Goal: Navigation & Orientation: Find specific page/section

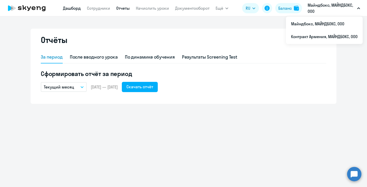
click at [72, 8] on link "Дашборд" at bounding box center [72, 8] width 18 height 5
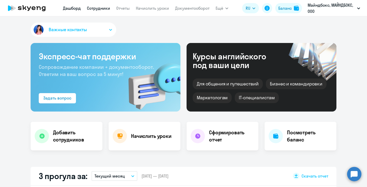
click at [109, 9] on link "Сотрудники" at bounding box center [98, 8] width 23 height 5
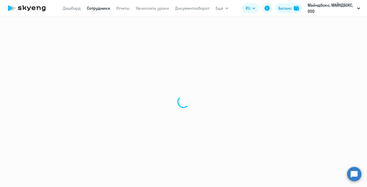
select select "30"
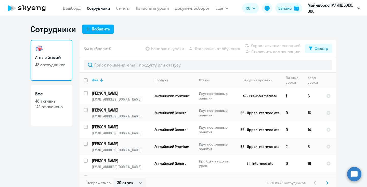
click at [98, 79] on icon at bounding box center [101, 80] width 6 height 6
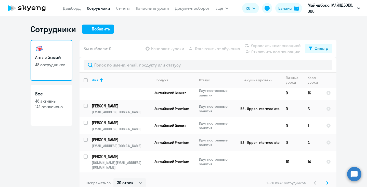
scroll to position [332, 0]
